Goal: Task Accomplishment & Management: Use online tool/utility

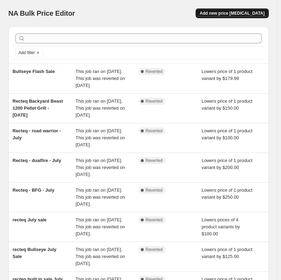
click at [240, 11] on span "Add new price [MEDICAL_DATA]" at bounding box center [232, 13] width 65 height 6
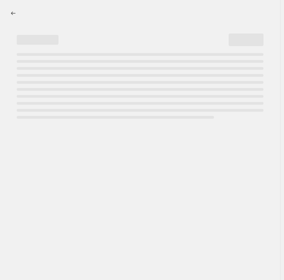
select select "percentage"
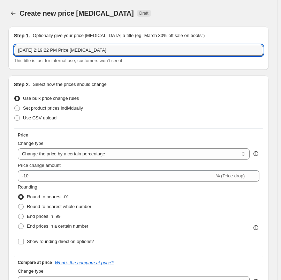
drag, startPoint x: 108, startPoint y: 49, endPoint x: 7, endPoint y: 57, distance: 100.7
type input "n"
type input "Napoleon [DATE] Sale"
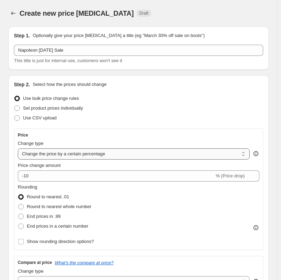
click at [96, 154] on select "Change the price to a certain amount Change the price by a certain amount Chang…" at bounding box center [134, 153] width 232 height 11
select select "by"
click at [18, 148] on select "Change the price to a certain amount Change the price by a certain amount Chang…" at bounding box center [134, 153] width 232 height 11
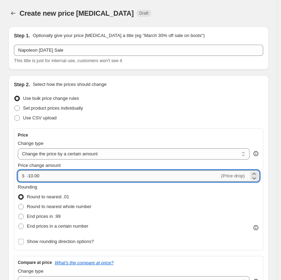
click at [31, 174] on input "-10.00" at bounding box center [122, 175] width 193 height 11
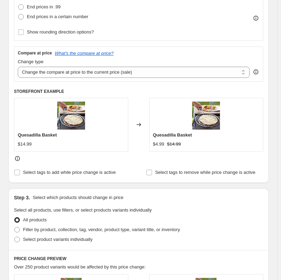
scroll to position [244, 0]
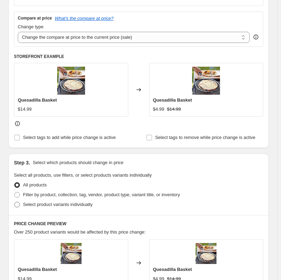
type input "-300.00"
click at [18, 190] on span at bounding box center [17, 204] width 6 height 6
click at [15, 190] on input "Select product variants individually" at bounding box center [14, 201] width 0 height 0
radio input "true"
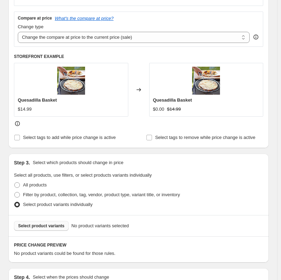
click at [35, 190] on span "Select product variants" at bounding box center [41, 226] width 46 height 6
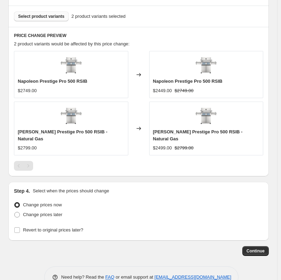
scroll to position [465, 0]
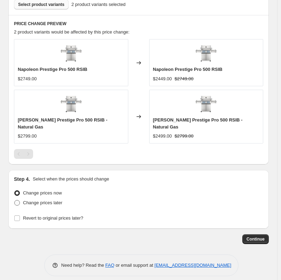
click at [36, 190] on span "Change prices later" at bounding box center [42, 202] width 39 height 5
click at [15, 190] on input "Change prices later" at bounding box center [14, 200] width 0 height 0
radio input "true"
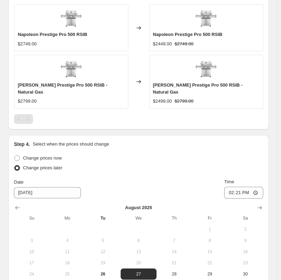
scroll to position [535, 0]
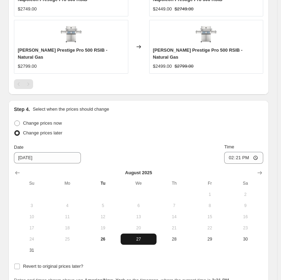
click at [139, 190] on span "27" at bounding box center [138, 239] width 30 height 6
click at [234, 152] on input "14:21" at bounding box center [243, 158] width 39 height 12
type input "23:30"
click at [247, 134] on div "Change prices now Change prices later Date [DATE] Time 23:[DATE] Mo Tu We Th Fr…" at bounding box center [138, 186] width 249 height 137
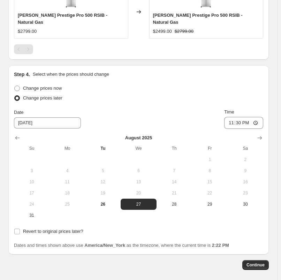
scroll to position [595, 0]
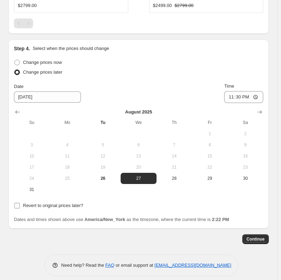
click at [16, 190] on input "Revert to original prices later?" at bounding box center [17, 206] width 6 height 6
checkbox input "true"
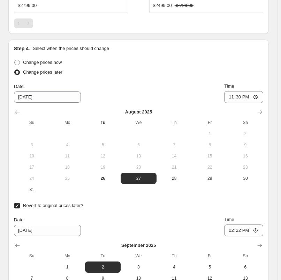
scroll to position [630, 0]
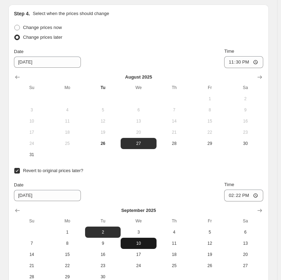
click at [150, 190] on span "10" at bounding box center [138, 243] width 30 height 6
type input "[DATE]"
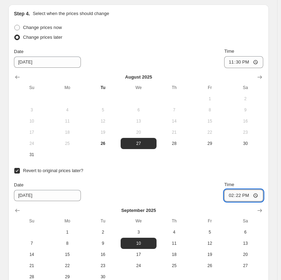
click at [234, 189] on input "14:22" at bounding box center [243, 195] width 39 height 12
type input "23:59"
click at [206, 187] on div "Date [DATE] Time 23:59" at bounding box center [138, 191] width 249 height 20
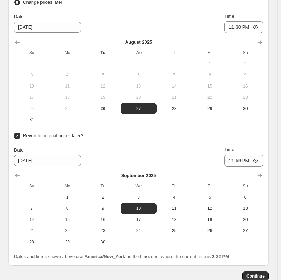
scroll to position [700, 0]
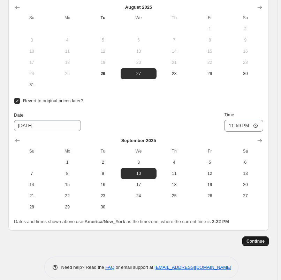
click at [254, 190] on span "Continue" at bounding box center [255, 241] width 18 height 6
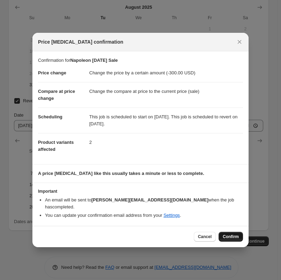
click at [232, 190] on span "Confirm" at bounding box center [231, 237] width 16 height 6
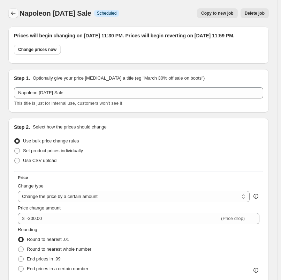
click at [11, 16] on icon "Price change jobs" at bounding box center [13, 13] width 7 height 7
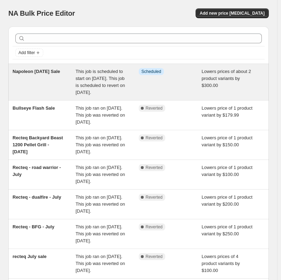
click at [28, 81] on div "Napoleon [DATE] Sale" at bounding box center [44, 82] width 63 height 28
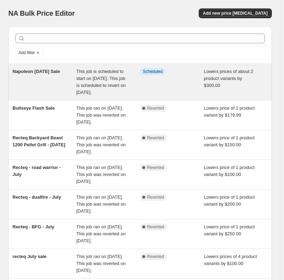
select select "by"
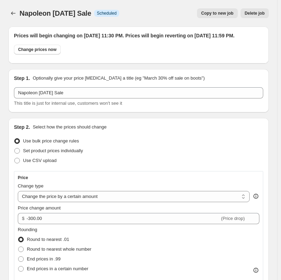
click at [223, 15] on span "Copy to new job" at bounding box center [217, 13] width 32 height 6
select select "by"
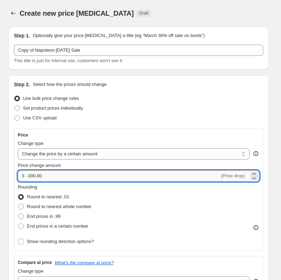
click at [59, 178] on input "-300.00" at bounding box center [122, 175] width 193 height 11
click at [30, 174] on input "-300.00" at bounding box center [122, 175] width 193 height 11
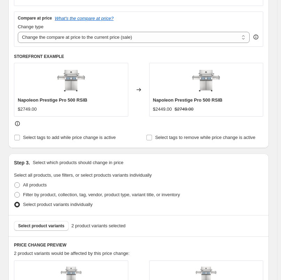
scroll to position [279, 0]
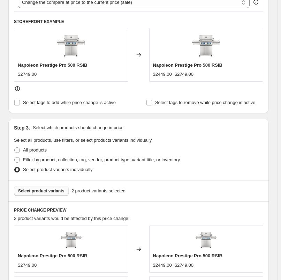
type input "-400.00"
click at [49, 190] on span "Select product variants" at bounding box center [41, 191] width 46 height 6
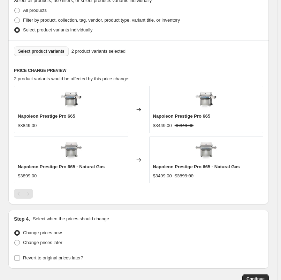
scroll to position [465, 0]
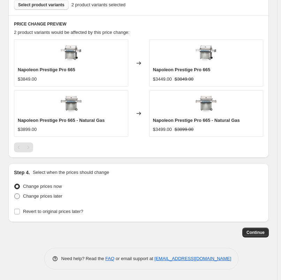
click at [17, 190] on span at bounding box center [17, 196] width 6 height 6
click at [15, 190] on input "Change prices later" at bounding box center [14, 193] width 0 height 0
radio input "true"
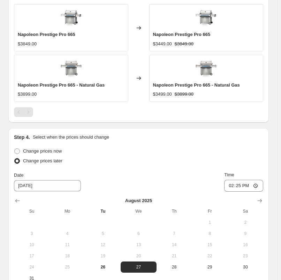
scroll to position [535, 0]
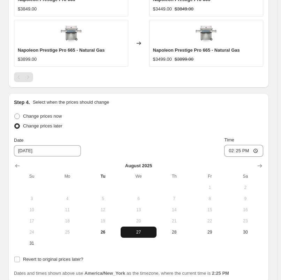
click at [149, 190] on span "27" at bounding box center [138, 232] width 30 height 6
click at [237, 150] on input "14:25" at bounding box center [243, 151] width 39 height 12
type input "23:30"
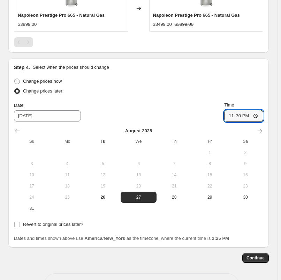
scroll to position [595, 0]
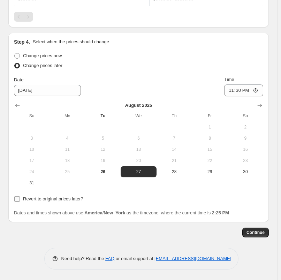
click at [16, 190] on input "Revert to original prices later?" at bounding box center [17, 199] width 6 height 6
checkbox input "true"
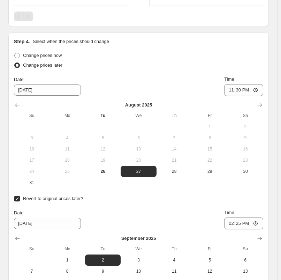
scroll to position [630, 0]
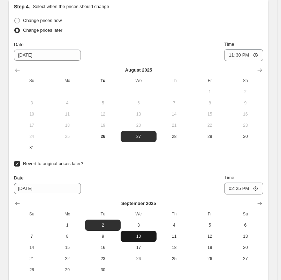
click at [142, 190] on button "10" at bounding box center [139, 235] width 36 height 11
type input "[DATE]"
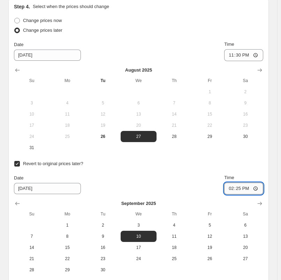
click at [236, 190] on input "14:25" at bounding box center [243, 188] width 39 height 12
type input "23:59"
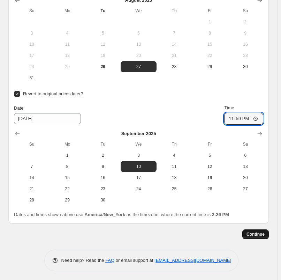
click at [264, 190] on span "Continue" at bounding box center [255, 234] width 18 height 6
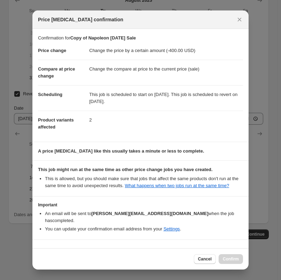
scroll to position [13, 0]
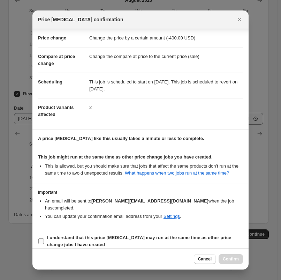
click at [42, 190] on input "I understand that this price [MEDICAL_DATA] may run at the same time as other p…" at bounding box center [41, 241] width 6 height 6
checkbox input "true"
click at [238, 190] on span "Confirm" at bounding box center [231, 259] width 16 height 6
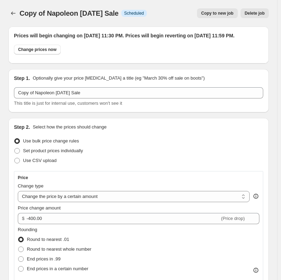
click at [13, 14] on icon "Price change jobs" at bounding box center [13, 13] width 7 height 7
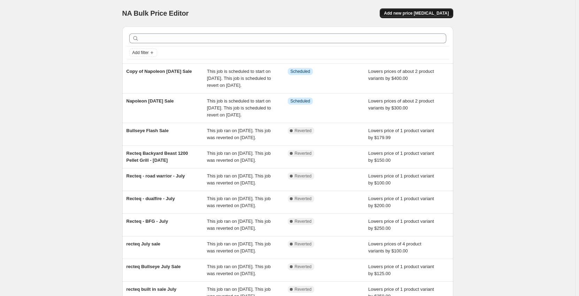
click at [437, 10] on button "Add new price [MEDICAL_DATA]" at bounding box center [416, 13] width 73 height 10
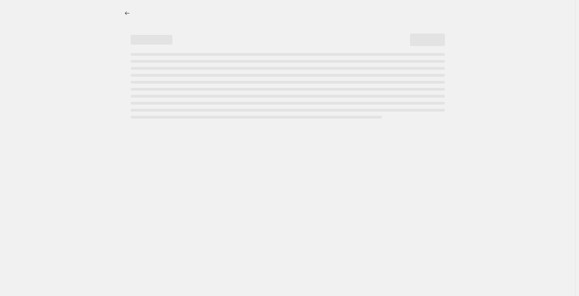
select select "percentage"
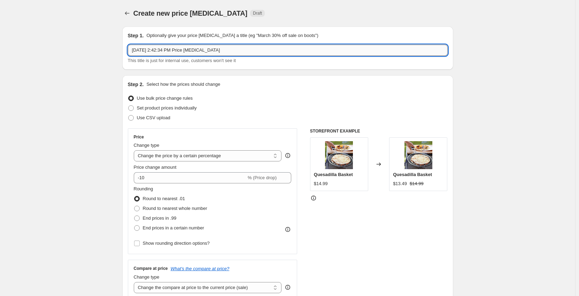
click at [161, 51] on input "Aug 26, 2025, 2:42:34 PM Price change job" at bounding box center [288, 50] width 320 height 11
drag, startPoint x: 222, startPoint y: 49, endPoint x: 4, endPoint y: 45, distance: 217.5
type input "Weber Traveller and Spirit"
click at [229, 157] on select "Change the price to a certain amount Change the price by a certain amount Chang…" at bounding box center [208, 155] width 148 height 11
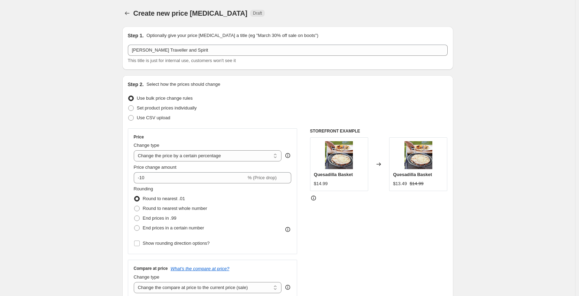
select select "to"
click at [135, 150] on select "Change the price to a certain amount Change the price by a certain amount Chang…" at bounding box center [208, 155] width 148 height 11
type input "80.00"
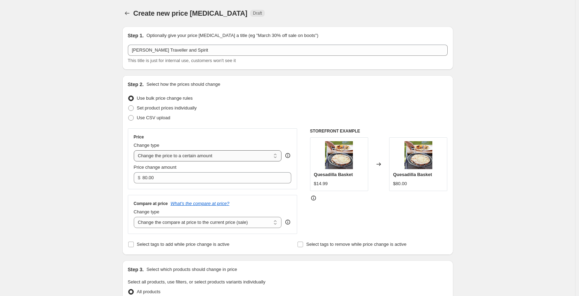
click at [220, 154] on select "Change the price to a certain amount Change the price by a certain amount Chang…" at bounding box center [208, 155] width 148 height 11
select select "by"
click at [135, 150] on select "Change the price to a certain amount Change the price by a certain amount Chang…" at bounding box center [208, 155] width 148 height 11
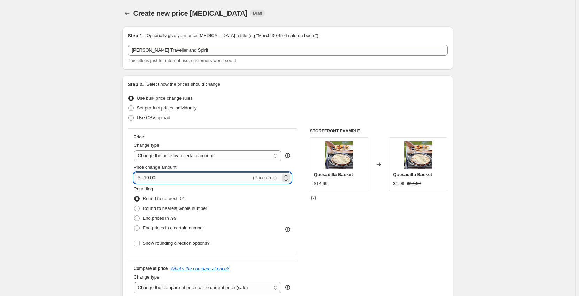
click at [151, 178] on input "-10.00" at bounding box center [197, 177] width 109 height 11
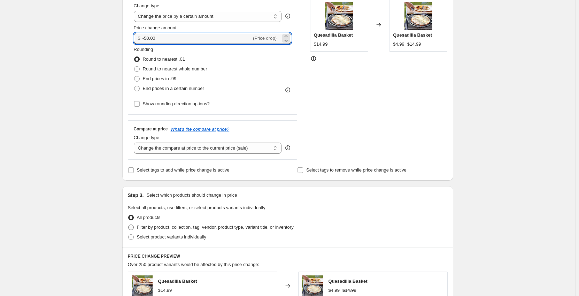
scroll to position [174, 0]
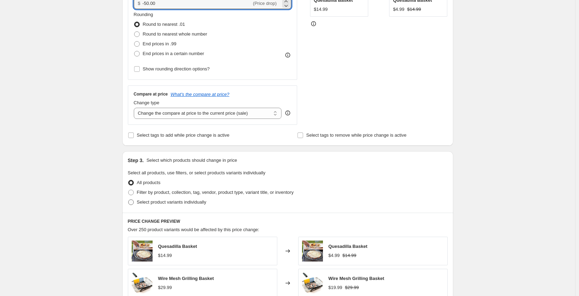
type input "-50.00"
click at [133, 204] on span at bounding box center [131, 202] width 6 height 6
click at [129, 200] on input "Select product variants individually" at bounding box center [128, 199] width 0 height 0
radio input "true"
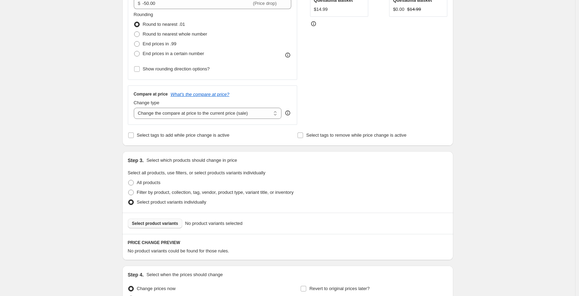
click at [157, 226] on span "Select product variants" at bounding box center [155, 224] width 46 height 6
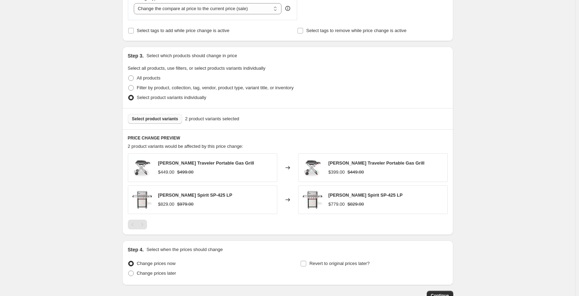
scroll to position [314, 0]
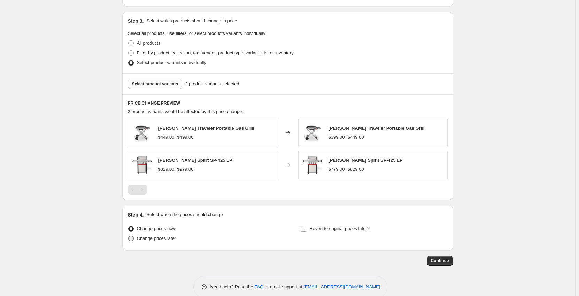
click at [131, 239] on span at bounding box center [131, 239] width 6 height 6
click at [129, 236] on input "Change prices later" at bounding box center [128, 236] width 0 height 0
radio input "true"
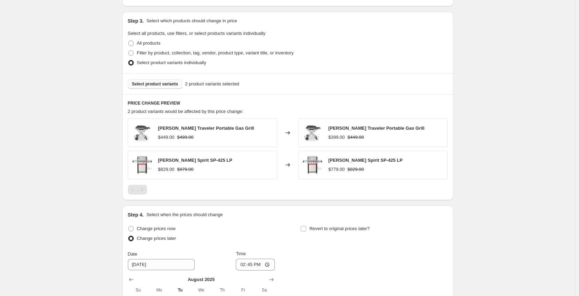
scroll to position [418, 0]
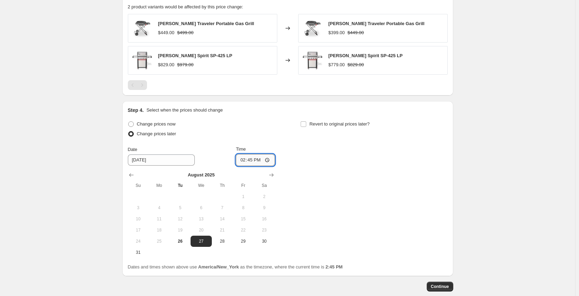
click at [245, 161] on input "14:45" at bounding box center [255, 160] width 39 height 12
type input "13:45"
click at [185, 243] on span "26" at bounding box center [180, 241] width 15 height 6
type input "8/26/2025"
click at [304, 126] on input "Revert to original prices later?" at bounding box center [304, 124] width 6 height 6
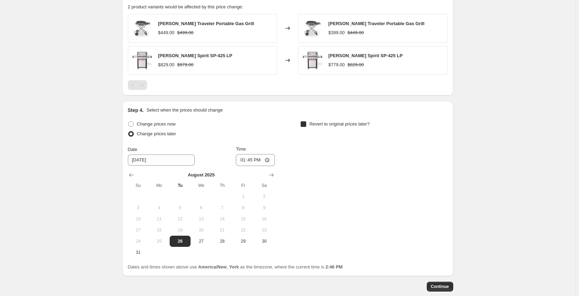
checkbox input "true"
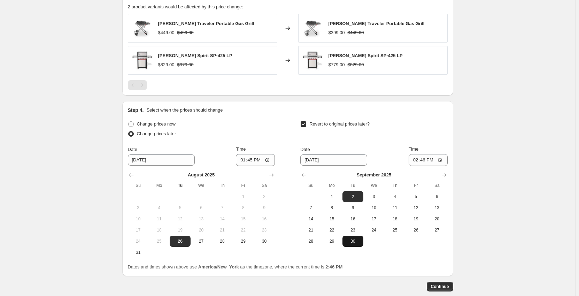
click at [358, 242] on span "30" at bounding box center [352, 241] width 15 height 6
type input "9/30/2025"
click at [419, 162] on input "14:46" at bounding box center [428, 160] width 39 height 12
type input "23:59"
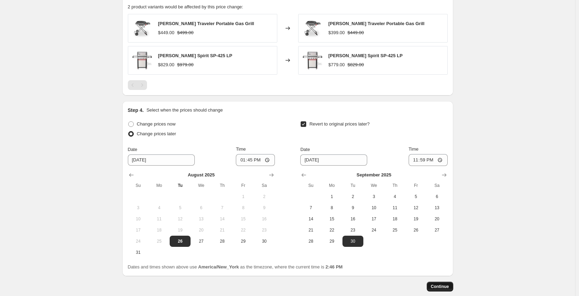
click at [447, 287] on span "Continue" at bounding box center [440, 287] width 18 height 6
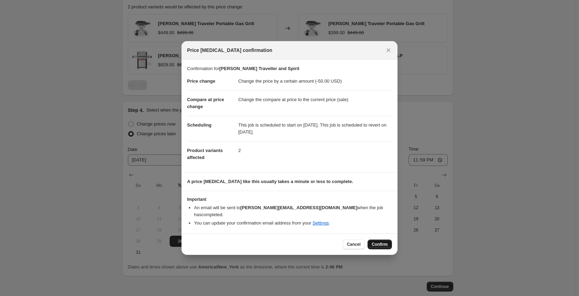
click at [385, 242] on span "Confirm" at bounding box center [380, 245] width 16 height 6
type input "Weber Traveller and Spirit"
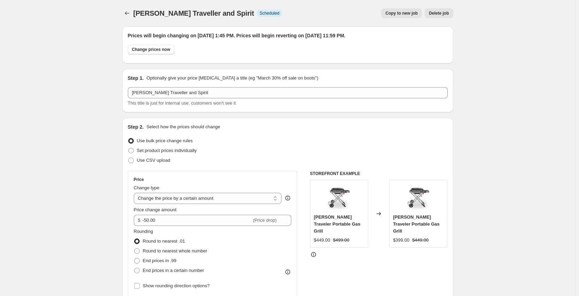
click at [409, 16] on span "Copy to new job" at bounding box center [401, 13] width 32 height 6
select select "by"
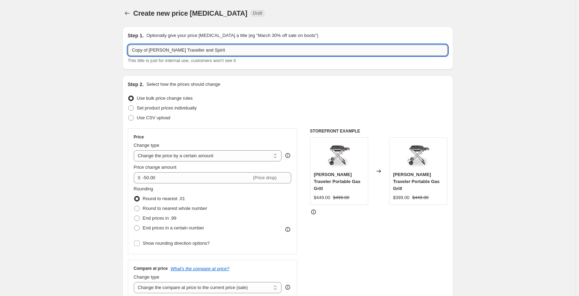
click at [177, 49] on input "Copy of Weber Traveller and Spirit" at bounding box center [288, 50] width 320 height 11
click at [179, 49] on input "Copy of Weber Traveler and Spirit" at bounding box center [288, 50] width 320 height 11
click at [213, 53] on input "Copy of Weber and Genisis and Spirit" at bounding box center [288, 50] width 320 height 11
type input "Copy of Weber and Genisis"
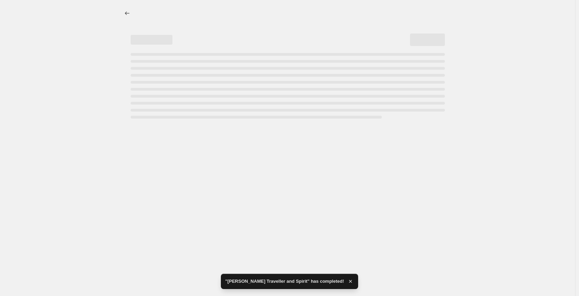
select select "by"
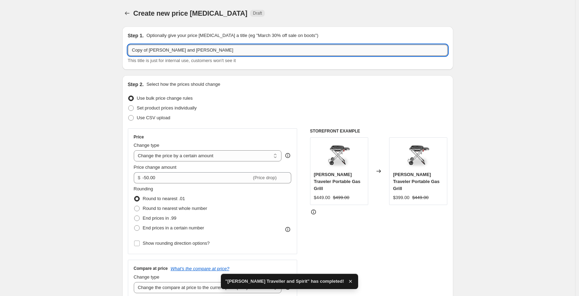
click at [175, 49] on input "Copy of Weber and Genisis" at bounding box center [288, 50] width 320 height 11
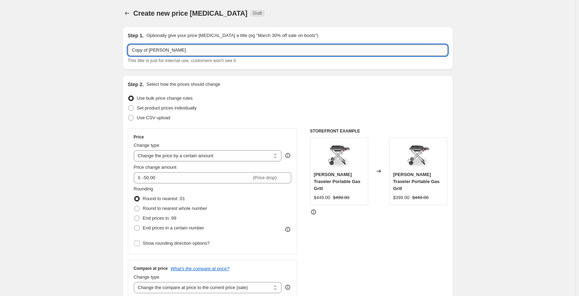
click at [150, 51] on input "Copy of Weber Genisis" at bounding box center [288, 50] width 320 height 11
type input "Weber Genisis"
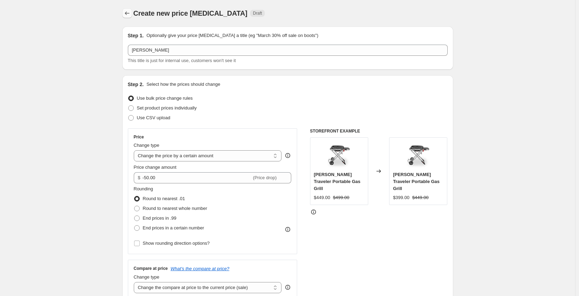
click at [129, 13] on icon "Price change jobs" at bounding box center [127, 13] width 7 height 7
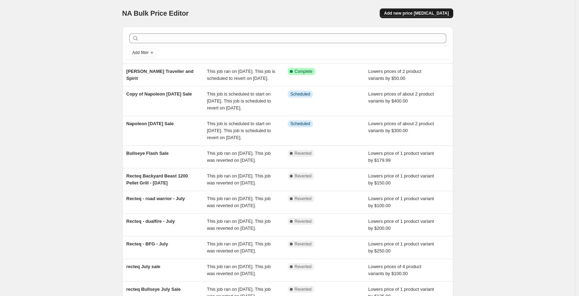
click at [419, 9] on button "Add new price [MEDICAL_DATA]" at bounding box center [416, 13] width 73 height 10
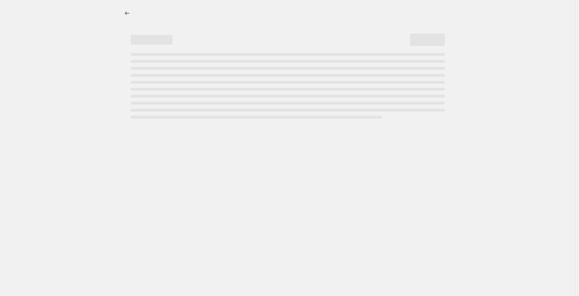
select select "percentage"
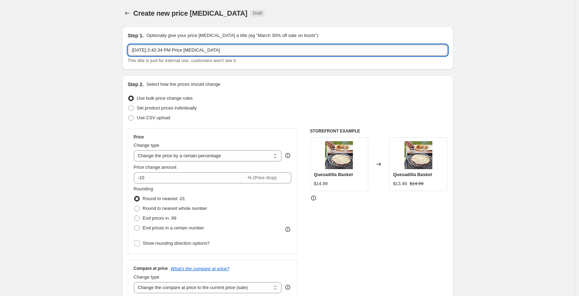
click at [151, 51] on input "Aug 26, 2025, 2:42:34 PM Price change job" at bounding box center [288, 50] width 320 height 11
click at [131, 49] on input "Aug 26, 2025, 2:42:34 PM Price change job" at bounding box center [288, 50] width 320 height 11
click at [138, 50] on input "Aug 26, 2025, 2:42:34 PM Price change job" at bounding box center [288, 50] width 320 height 11
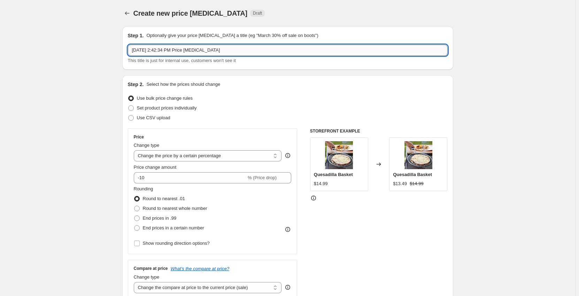
click at [138, 50] on input "Aug 26, 2025, 2:42:34 PM Price change job" at bounding box center [288, 50] width 320 height 11
type input "Weber Genesis"
click at [199, 160] on select "Change the price to a certain amount Change the price by a certain amount Chang…" at bounding box center [208, 155] width 148 height 11
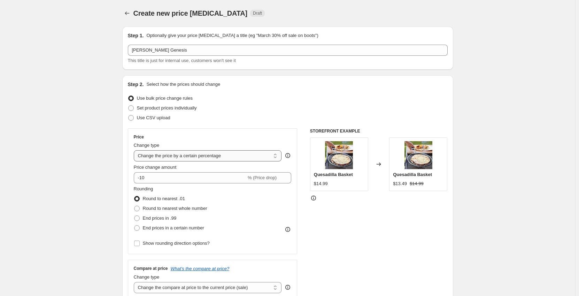
select select "by"
click at [135, 150] on select "Change the price to a certain amount Change the price by a certain amount Chang…" at bounding box center [208, 155] width 148 height 11
click at [175, 178] on input "-10.00" at bounding box center [197, 177] width 109 height 11
click at [150, 177] on input "-10.00" at bounding box center [197, 177] width 109 height 11
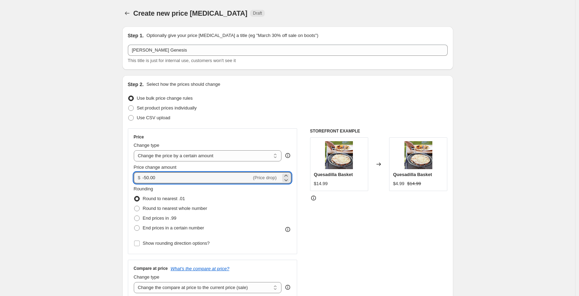
scroll to position [35, 0]
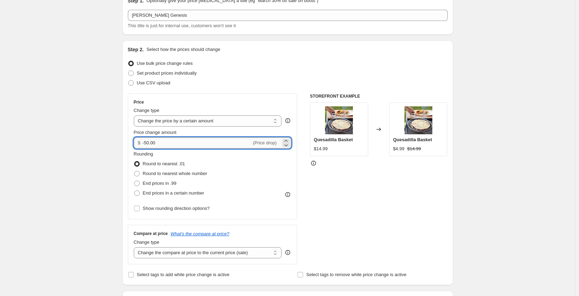
click at [148, 143] on input "-50.00" at bounding box center [197, 142] width 109 height 11
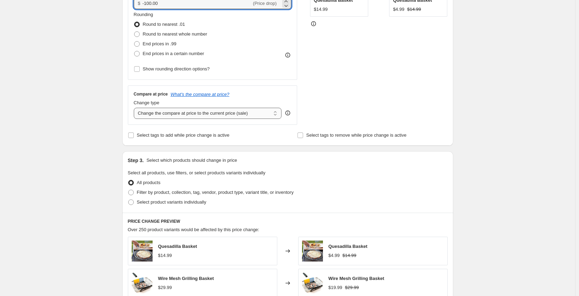
scroll to position [209, 0]
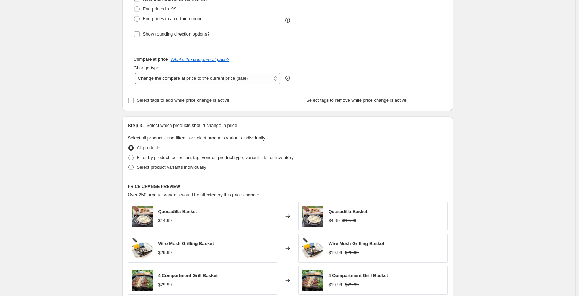
type input "-100.00"
click at [132, 168] on span at bounding box center [131, 168] width 6 height 6
click at [129, 165] on input "Select product variants individually" at bounding box center [128, 165] width 0 height 0
radio input "true"
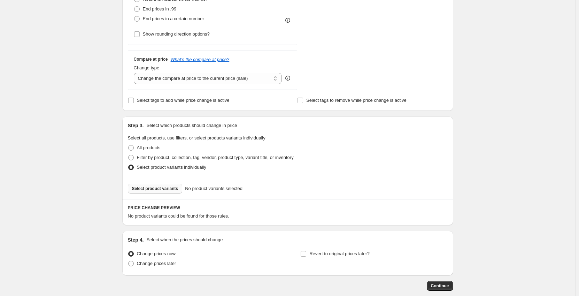
click at [140, 188] on span "Select product variants" at bounding box center [155, 189] width 46 height 6
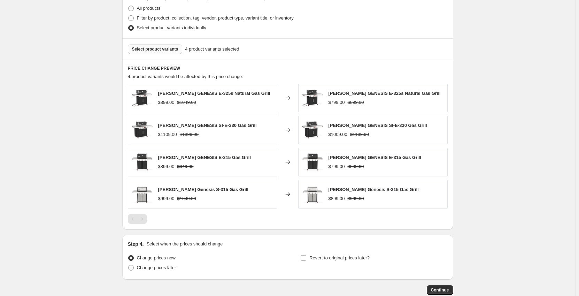
scroll to position [383, 0]
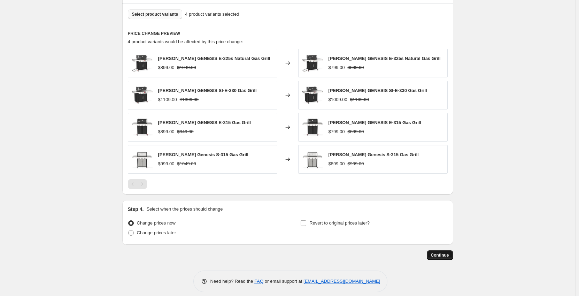
click at [437, 254] on span "Continue" at bounding box center [440, 255] width 18 height 6
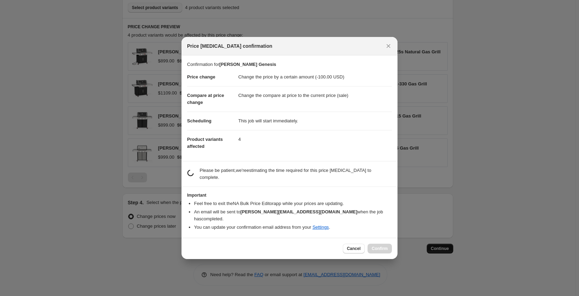
scroll to position [0, 0]
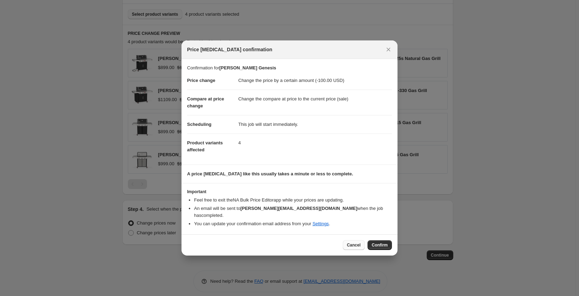
click at [361, 243] on span "Cancel" at bounding box center [354, 245] width 14 height 6
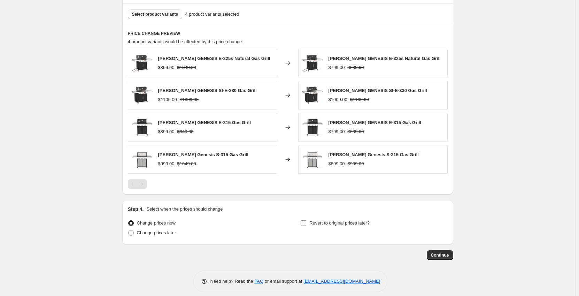
click at [306, 224] on input "Revert to original prices later?" at bounding box center [304, 223] width 6 height 6
checkbox input "true"
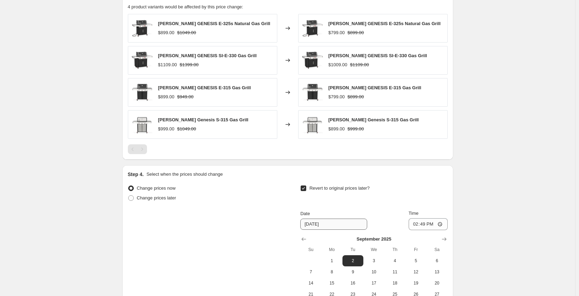
scroll to position [488, 0]
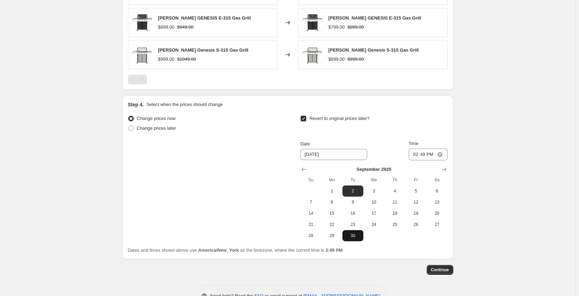
click at [354, 240] on button "30" at bounding box center [353, 235] width 21 height 11
type input "9/30/2025"
click at [417, 153] on input "14:49" at bounding box center [428, 154] width 39 height 12
type input "23:59"
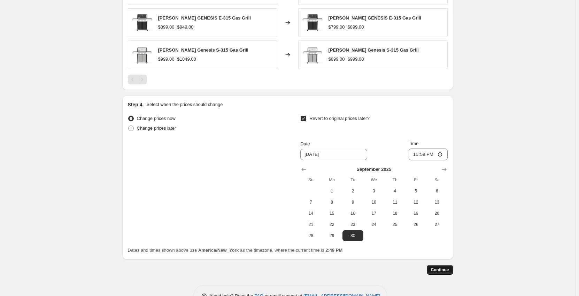
click at [442, 269] on span "Continue" at bounding box center [440, 270] width 18 height 6
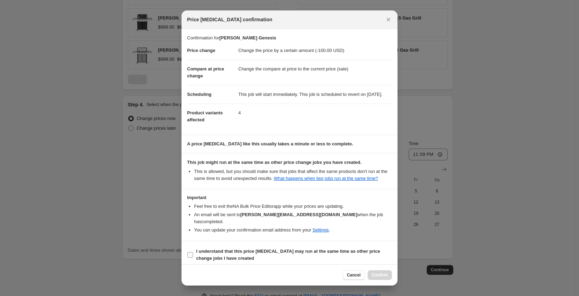
click at [189, 257] on input "I understand that this price [MEDICAL_DATA] may run at the same time as other p…" at bounding box center [191, 255] width 6 height 6
checkbox input "true"
click at [377, 277] on span "Confirm" at bounding box center [380, 275] width 16 height 6
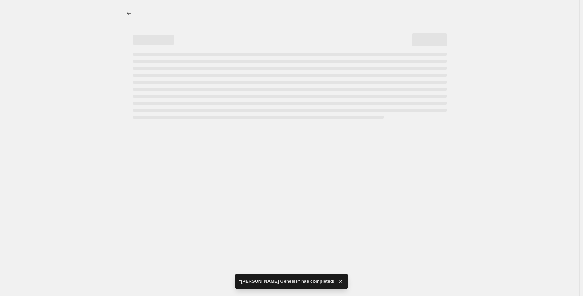
select select "by"
